Goal: Task Accomplishment & Management: Manage account settings

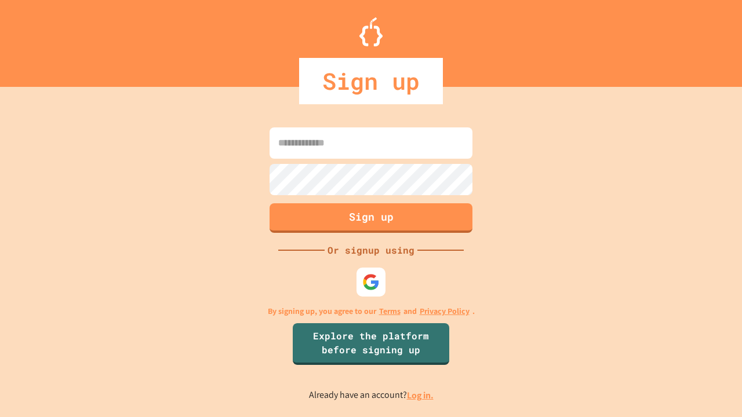
click at [421, 395] on link "Log in." at bounding box center [420, 395] width 27 height 12
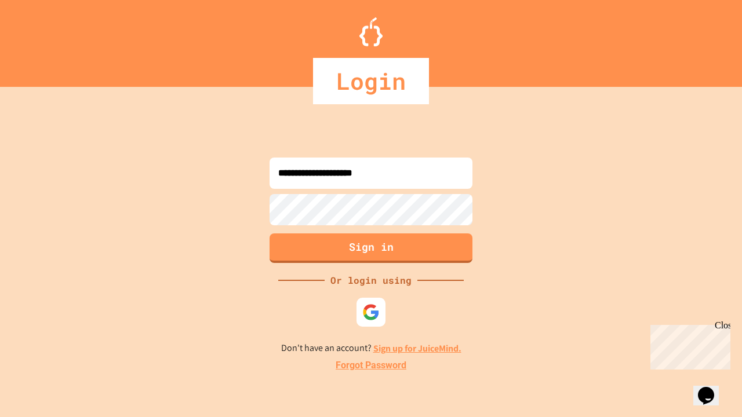
type input "**********"
